Goal: Connect with others: Participate in discussion

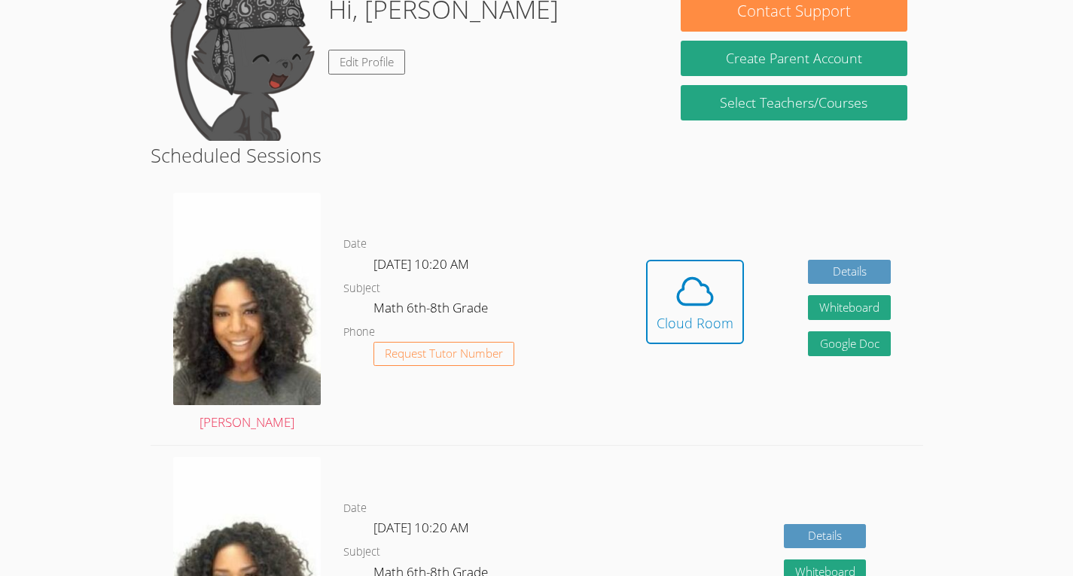
scroll to position [227, 0]
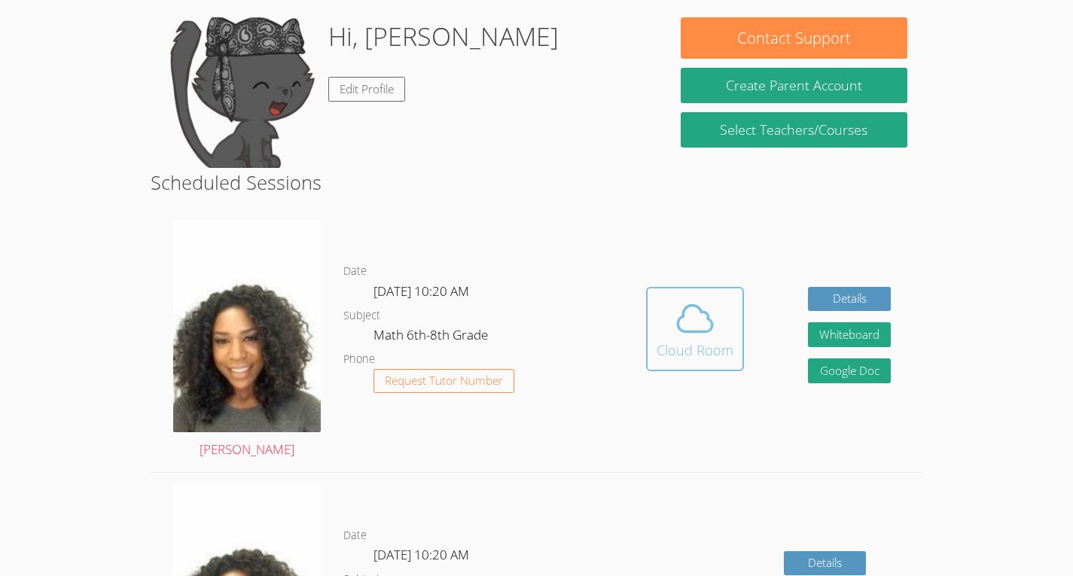
click at [699, 326] on icon at bounding box center [695, 318] width 42 height 42
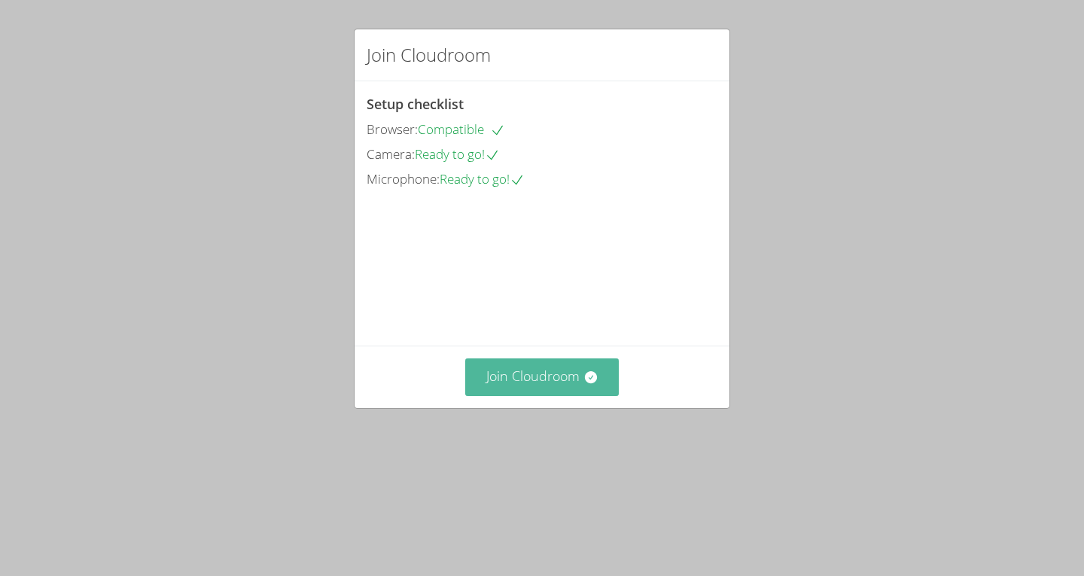
click at [507, 395] on button "Join Cloudroom" at bounding box center [542, 376] width 154 height 37
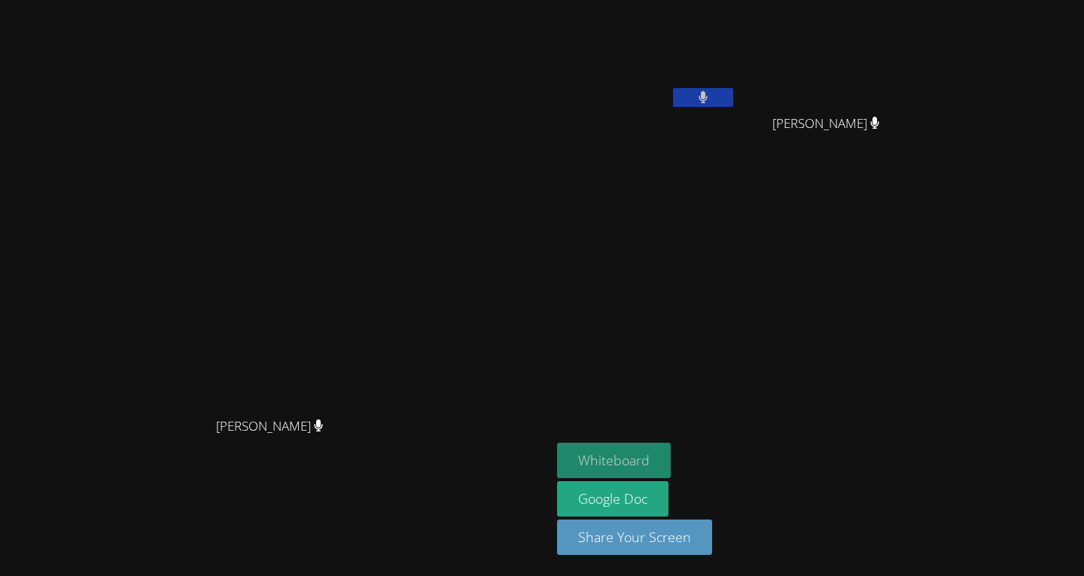
click at [671, 458] on button "Whiteboard" at bounding box center [614, 460] width 114 height 35
click at [753, 259] on aside "Jean Dawensky Tuny Marie Louime Marie Louime Whiteboard Google Doc Share Your S…" at bounding box center [739, 288] width 376 height 576
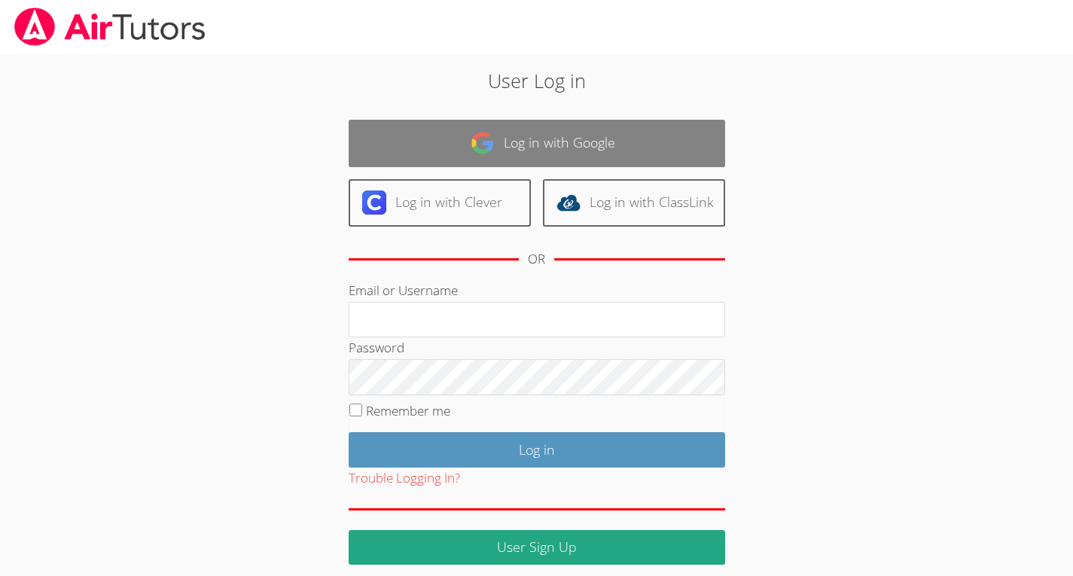
click at [429, 150] on link "Log in with Google" at bounding box center [537, 143] width 376 height 47
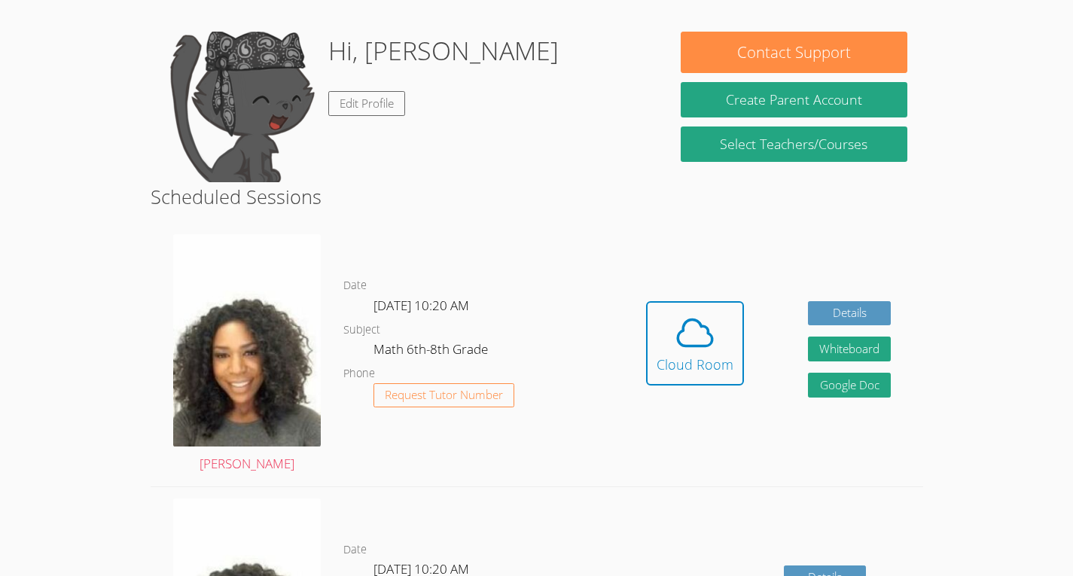
scroll to position [251, 0]
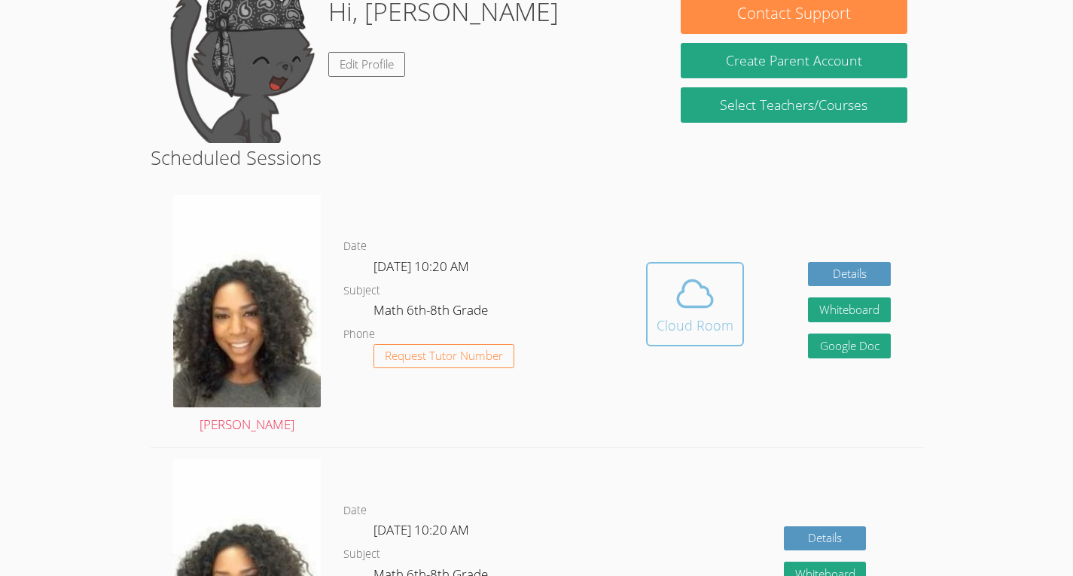
click at [712, 274] on icon at bounding box center [695, 294] width 42 height 42
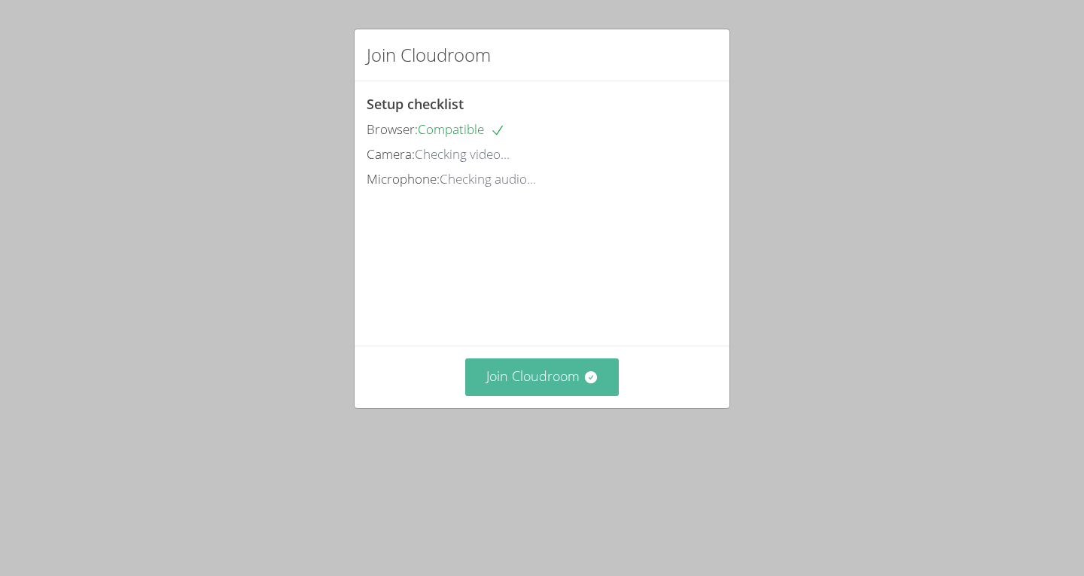
click at [540, 395] on button "Join Cloudroom" at bounding box center [542, 376] width 154 height 37
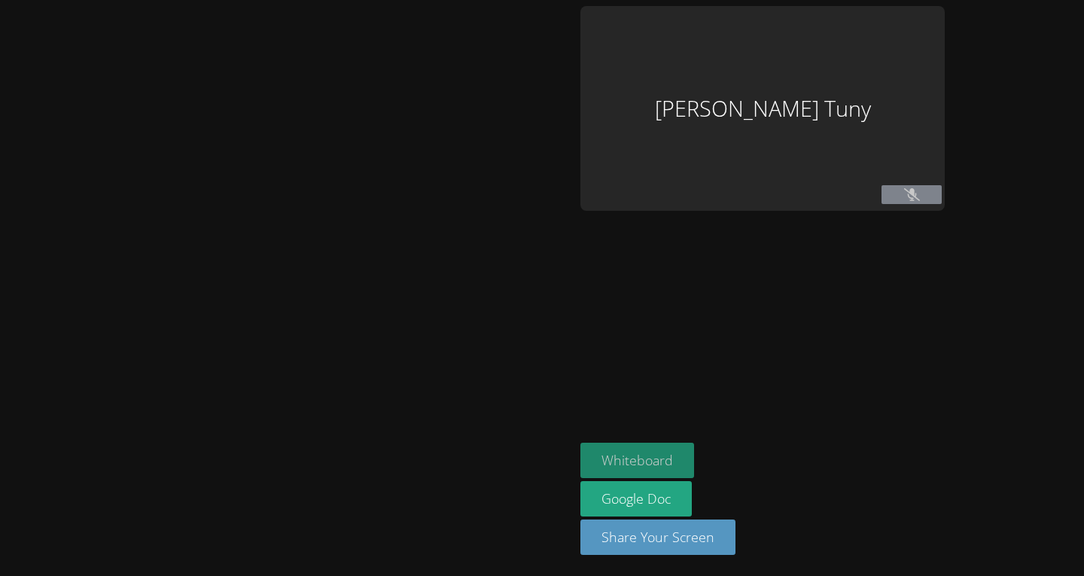
click at [628, 451] on button "Whiteboard" at bounding box center [638, 460] width 114 height 35
click at [642, 453] on button "Whiteboard" at bounding box center [638, 460] width 114 height 35
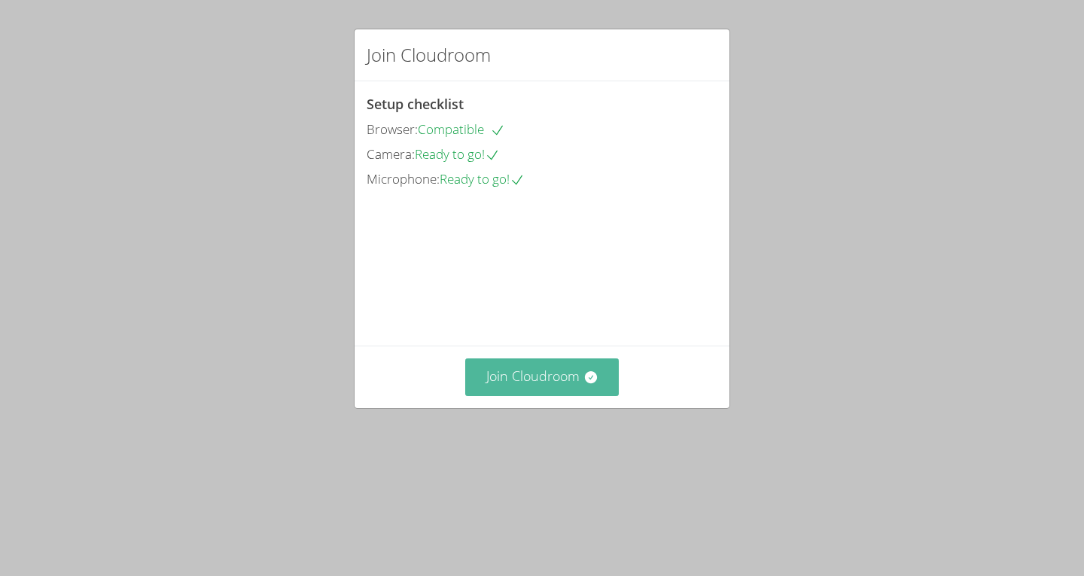
click at [482, 395] on button "Join Cloudroom" at bounding box center [542, 376] width 154 height 37
click at [521, 395] on button "Join Cloudroom" at bounding box center [542, 376] width 154 height 37
click at [549, 395] on button "Join Cloudroom" at bounding box center [542, 376] width 154 height 37
click at [524, 395] on button "Join Cloudroom" at bounding box center [542, 376] width 154 height 37
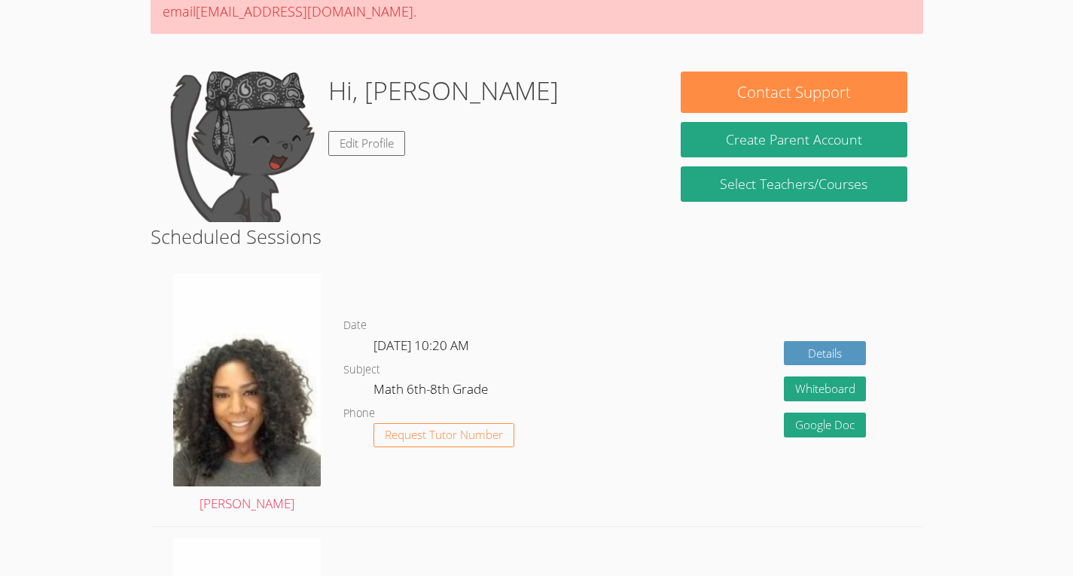
scroll to position [121, 0]
